Goal: Task Accomplishment & Management: Complete application form

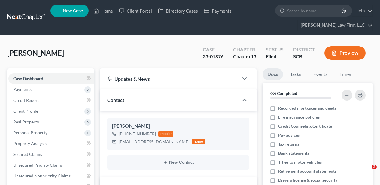
select select "2"
select select "0"
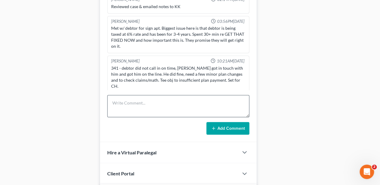
scroll to position [236, 0]
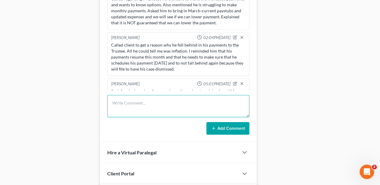
click at [126, 103] on textarea at bounding box center [178, 106] width 142 height 22
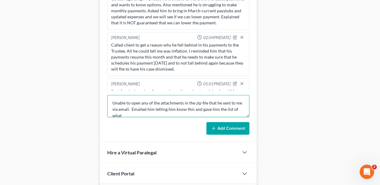
scroll to position [1, 0]
type textarea "Unable to open any of the attachments in the zip file that he sent to me via em…"
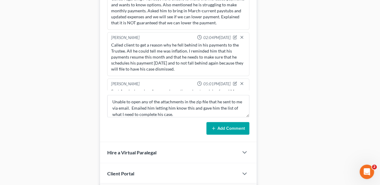
click at [214, 127] on icon at bounding box center [213, 128] width 5 height 5
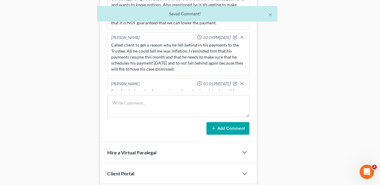
scroll to position [270, 0]
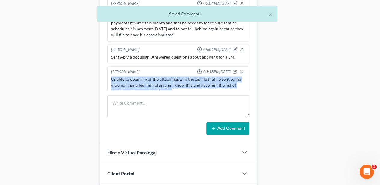
drag, startPoint x: 173, startPoint y: 80, endPoint x: 104, endPoint y: 68, distance: 70.8
click at [104, 68] on div "[PERSON_NAME] 02:14PM[DATE] Reviewed case & emailed notes to KK [PERSON_NAME] 0…" at bounding box center [178, 64] width 157 height 155
copy div "Unable to open any of the attachments in the zip file that he sent to me via em…"
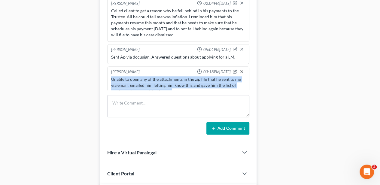
click at [241, 70] on line "button" at bounding box center [242, 71] width 2 height 2
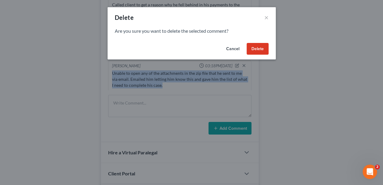
click at [248, 52] on button "Delete" at bounding box center [258, 49] width 22 height 12
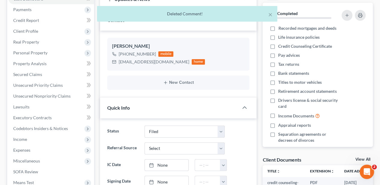
scroll to position [0, 0]
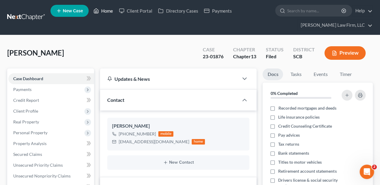
click at [97, 11] on icon at bounding box center [95, 10] width 5 height 7
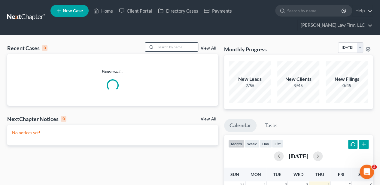
click at [181, 47] on input "search" at bounding box center [177, 47] width 42 height 9
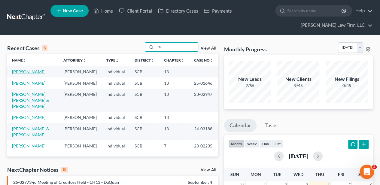
type input "dil"
click at [24, 71] on link "[PERSON_NAME]" at bounding box center [28, 71] width 33 height 5
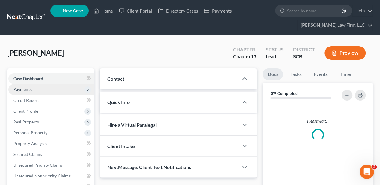
select select "2"
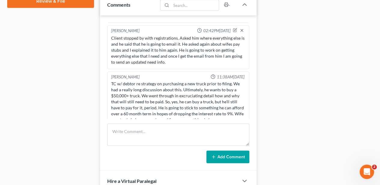
scroll to position [361, 0]
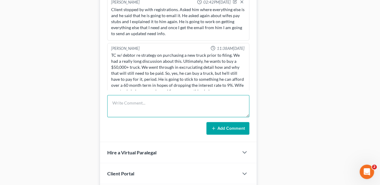
click at [179, 102] on textarea at bounding box center [178, 106] width 142 height 22
paste textarea "Unable to open any of the attachments in the zip file that he sent to me via em…"
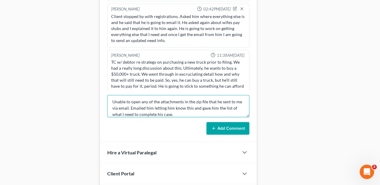
scroll to position [377, 0]
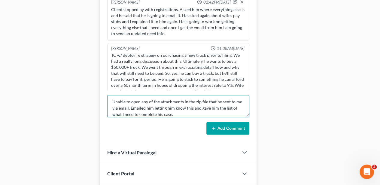
type textarea "Unable to open any of the attachments in the zip file that he sent to me via em…"
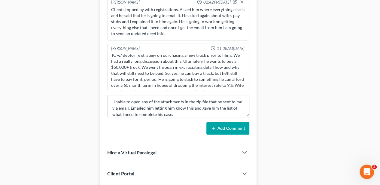
click at [227, 125] on button "Add Comment" at bounding box center [227, 128] width 43 height 13
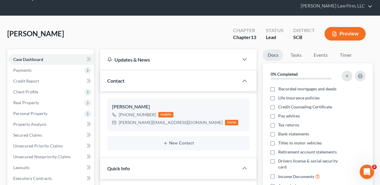
scroll to position [0, 0]
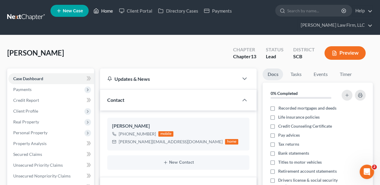
click at [106, 11] on link "Home" at bounding box center [103, 10] width 26 height 11
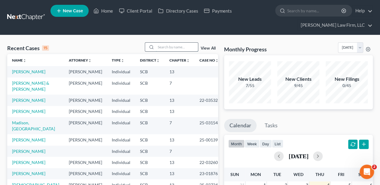
click at [162, 47] on input "search" at bounding box center [177, 47] width 42 height 9
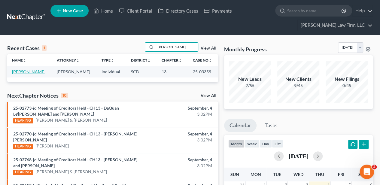
type input "[PERSON_NAME]"
click at [25, 72] on link "[PERSON_NAME]" at bounding box center [28, 71] width 33 height 5
select select "2"
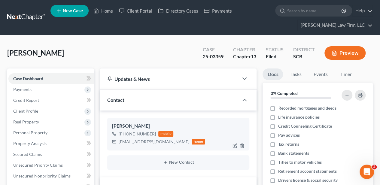
drag, startPoint x: 126, startPoint y: 133, endPoint x: 153, endPoint y: 133, distance: 27.1
click at [153, 133] on div "[PHONE_NUMBER]" at bounding box center [137, 134] width 37 height 6
copy div "843) 933-0425"
click at [111, 8] on link "Home" at bounding box center [103, 10] width 26 height 11
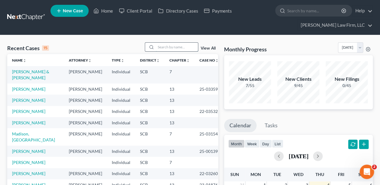
click at [171, 45] on input "search" at bounding box center [177, 47] width 42 height 9
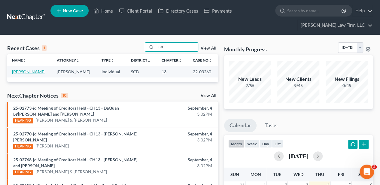
type input "lutt"
click at [36, 72] on link "[PERSON_NAME]" at bounding box center [28, 71] width 33 height 5
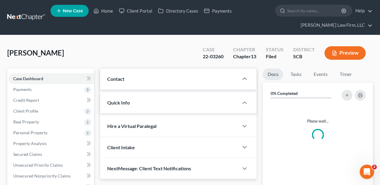
select select "2"
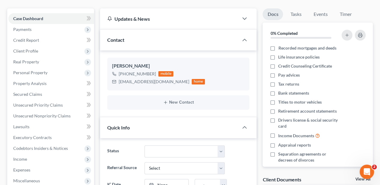
scroll to position [60, 0]
click at [28, 60] on span "Real Property" at bounding box center [26, 61] width 26 height 5
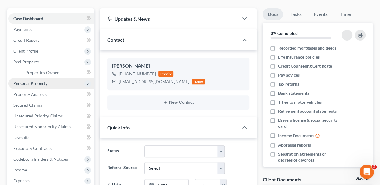
click at [26, 85] on span "Personal Property" at bounding box center [30, 83] width 34 height 5
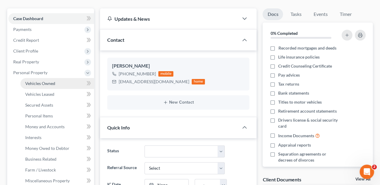
click at [30, 82] on span "Vehicles Owned" at bounding box center [40, 83] width 30 height 5
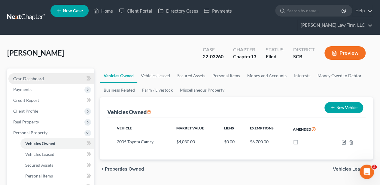
click at [49, 73] on link "Case Dashboard" at bounding box center [51, 78] width 86 height 11
select select "2"
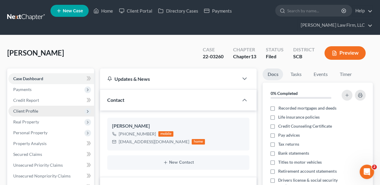
click at [34, 115] on span "Client Profile" at bounding box center [51, 111] width 86 height 11
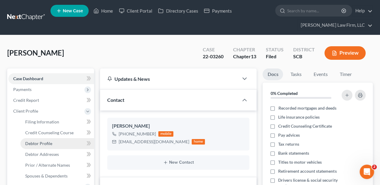
click at [46, 142] on span "Debtor Profile" at bounding box center [38, 143] width 27 height 5
select select "0"
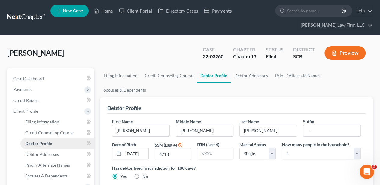
radio input "true"
click at [108, 14] on link "Home" at bounding box center [103, 10] width 26 height 11
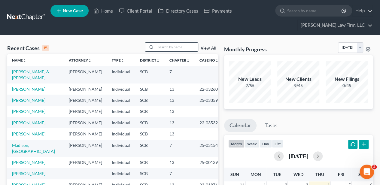
click at [185, 45] on input "search" at bounding box center [177, 47] width 42 height 9
type input "[PERSON_NAME]"
